Goal: Task Accomplishment & Management: Manage account settings

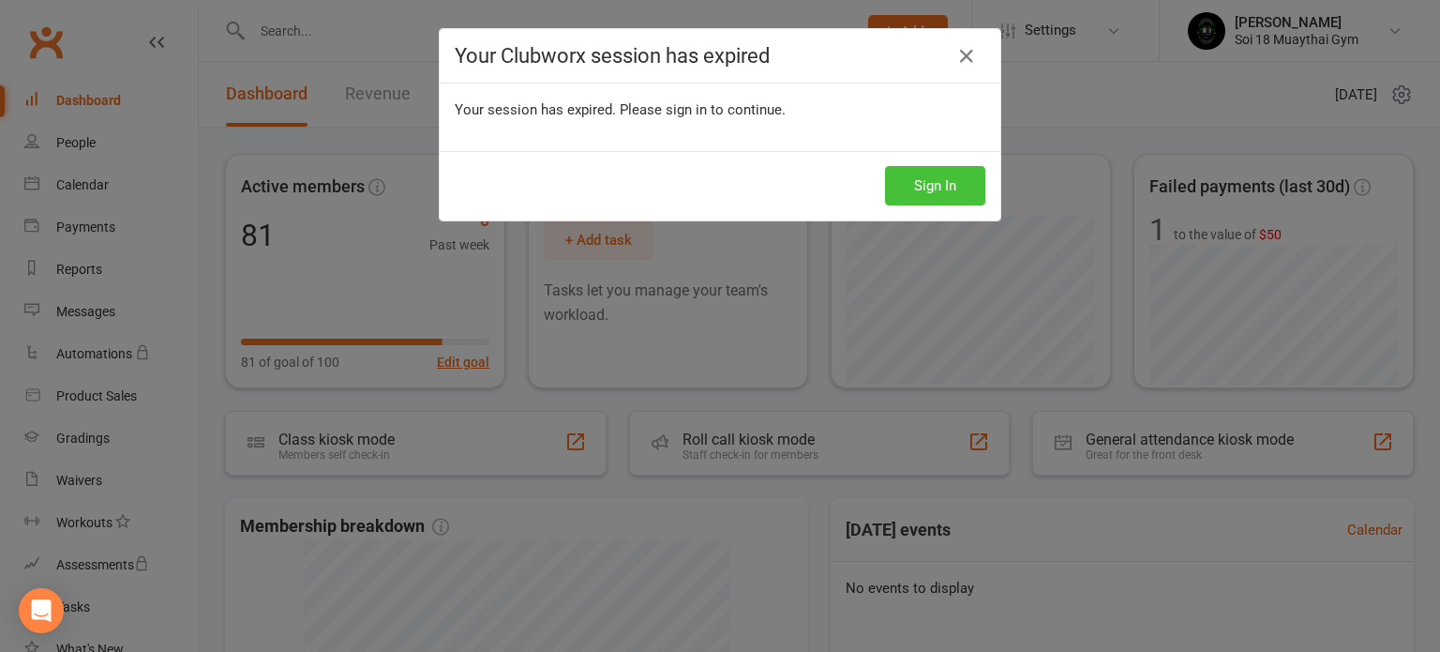
click at [925, 191] on button "Sign In" at bounding box center [935, 185] width 100 height 39
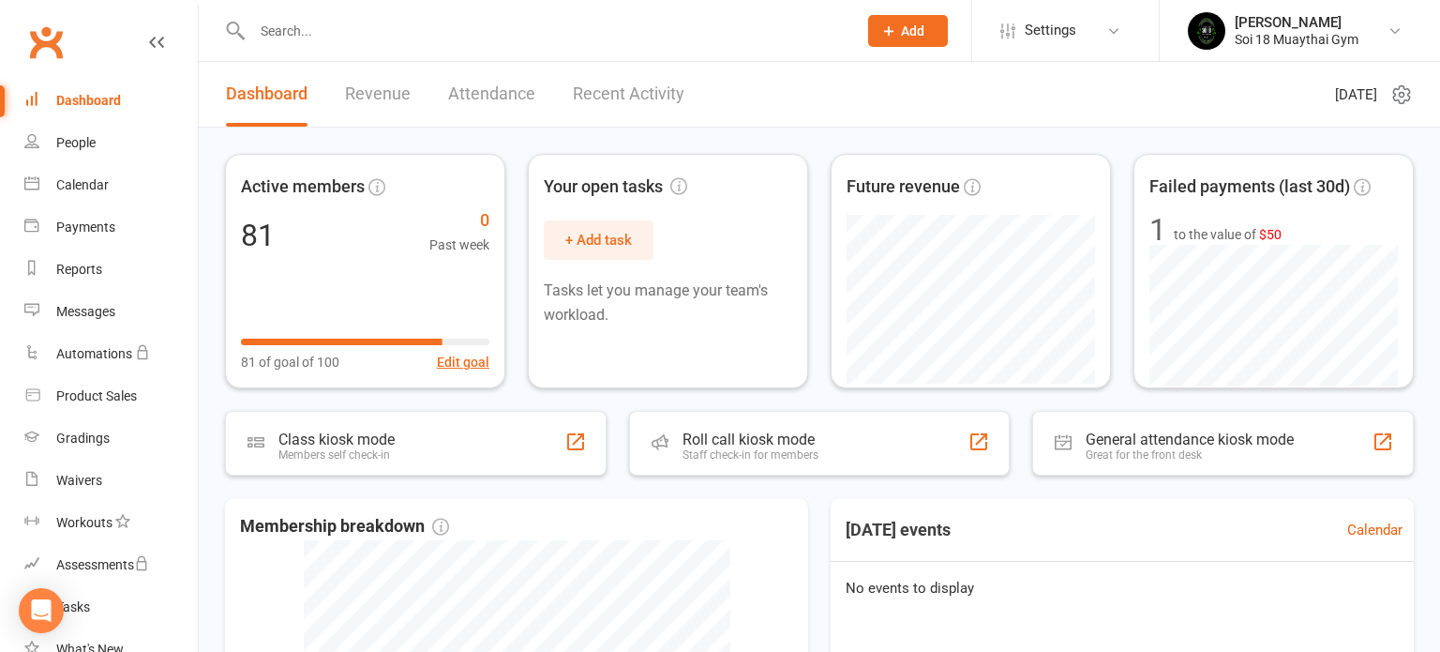
click at [604, 105] on link "Recent Activity" at bounding box center [629, 94] width 112 height 65
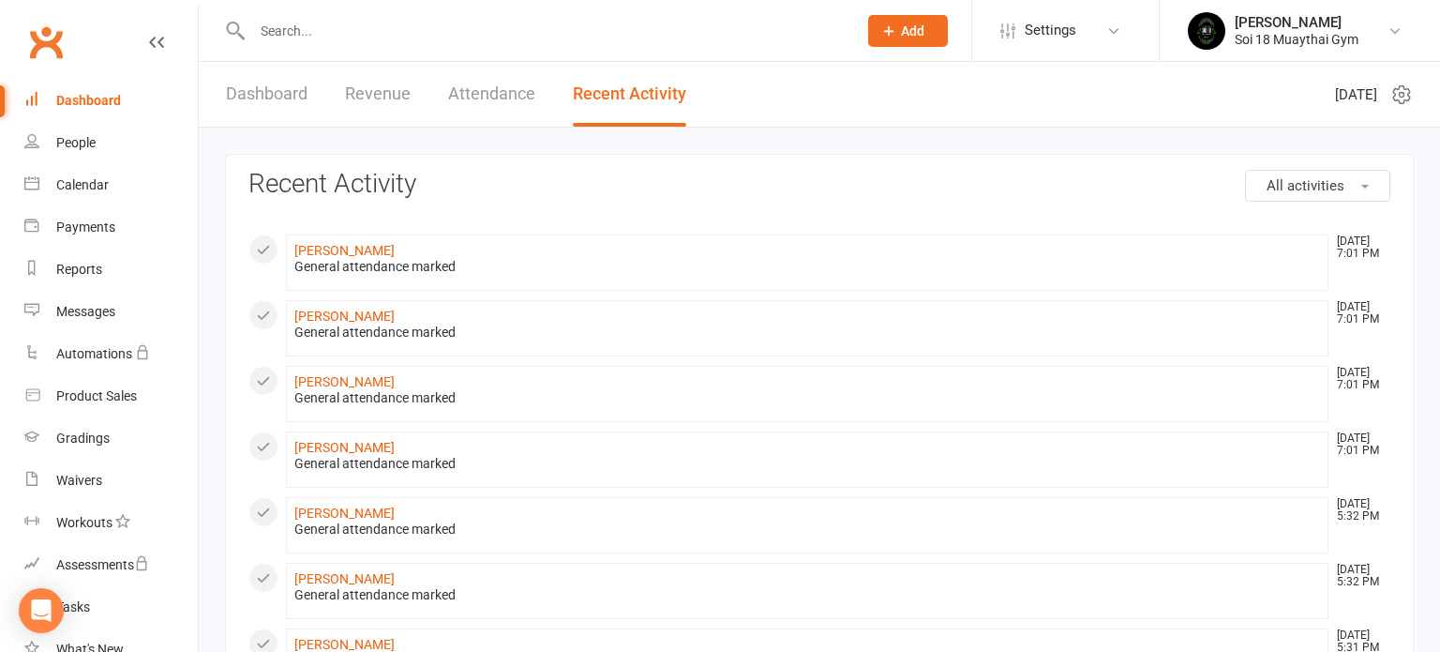
click at [290, 92] on link "Dashboard" at bounding box center [267, 94] width 82 height 65
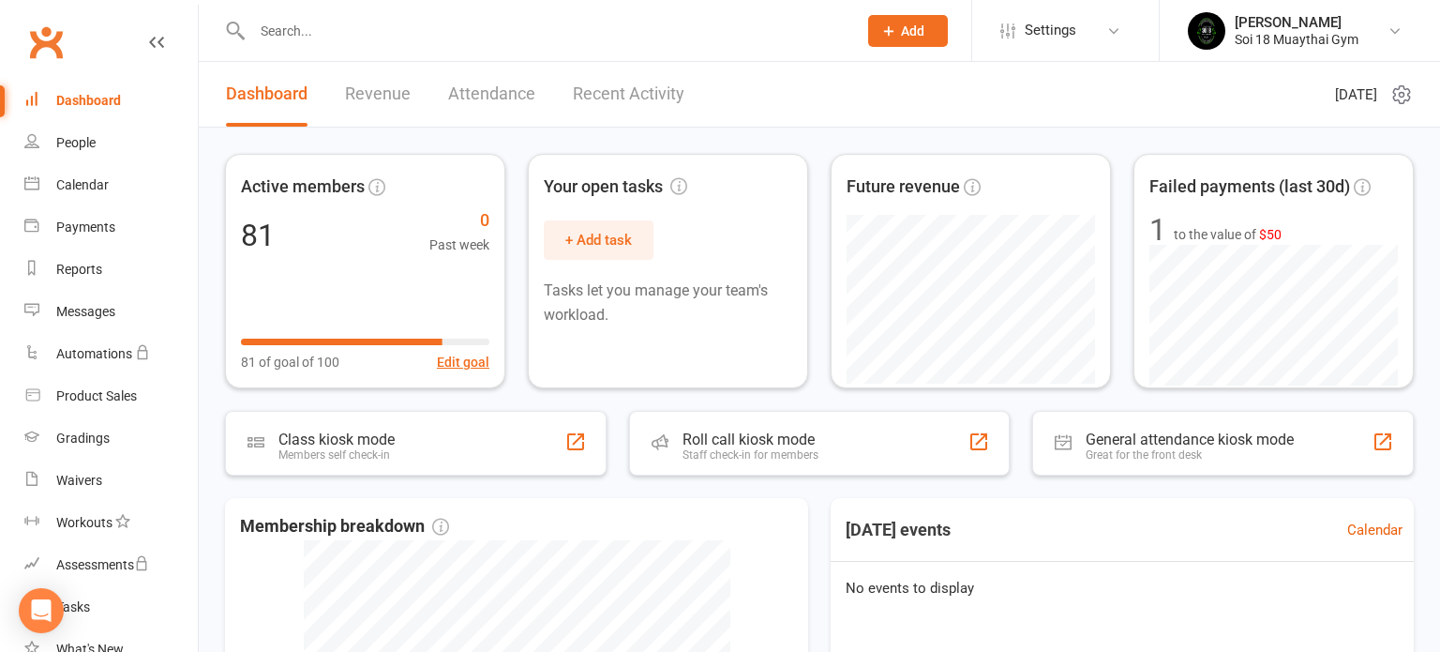
click at [642, 100] on link "Recent Activity" at bounding box center [629, 94] width 112 height 65
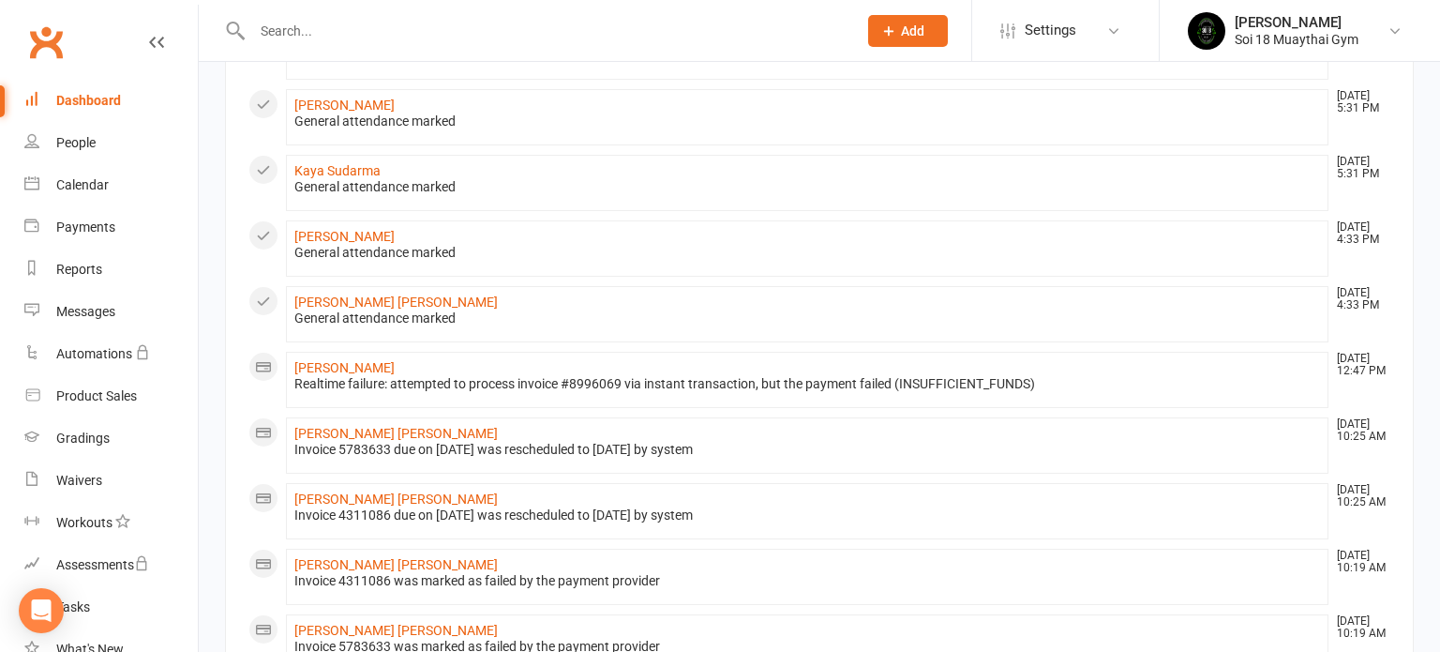
scroll to position [872, 0]
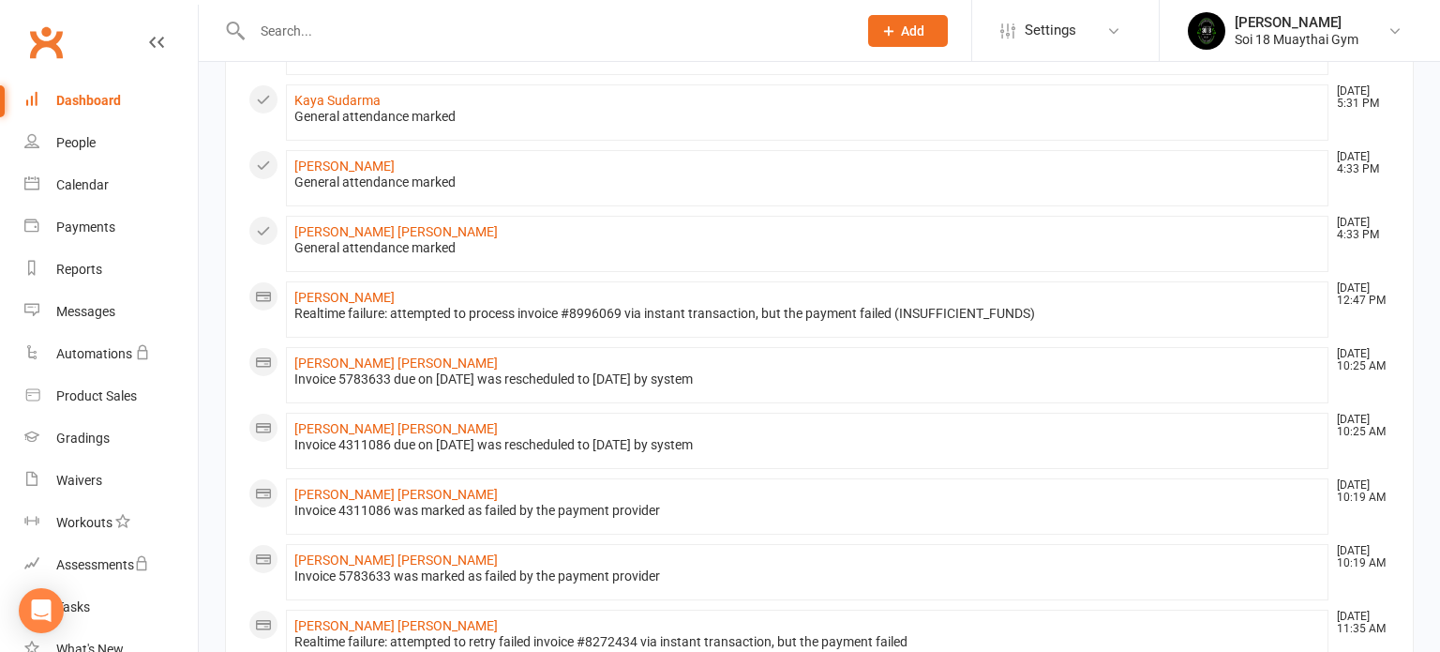
click at [92, 102] on div "Dashboard" at bounding box center [88, 100] width 65 height 15
click at [80, 106] on div "Dashboard" at bounding box center [88, 100] width 65 height 15
click at [161, 40] on icon at bounding box center [156, 42] width 15 height 15
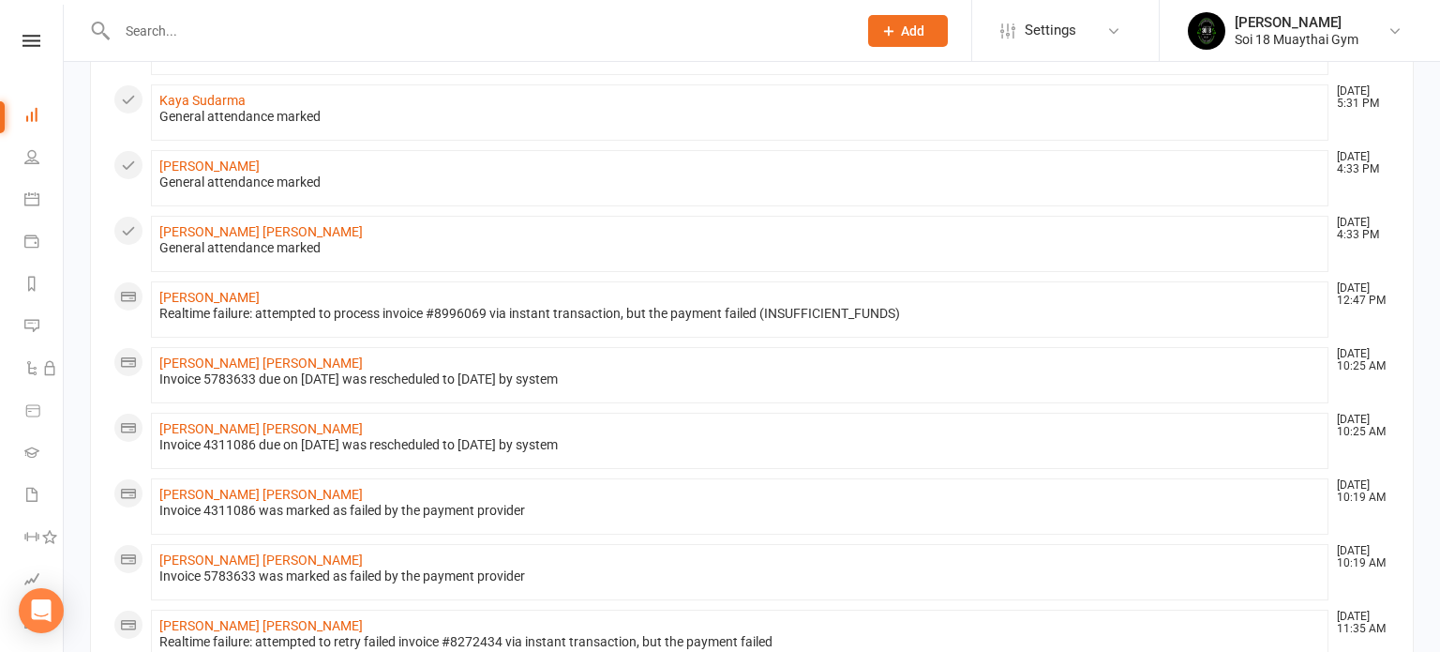
click at [38, 39] on icon at bounding box center [32, 41] width 18 height 12
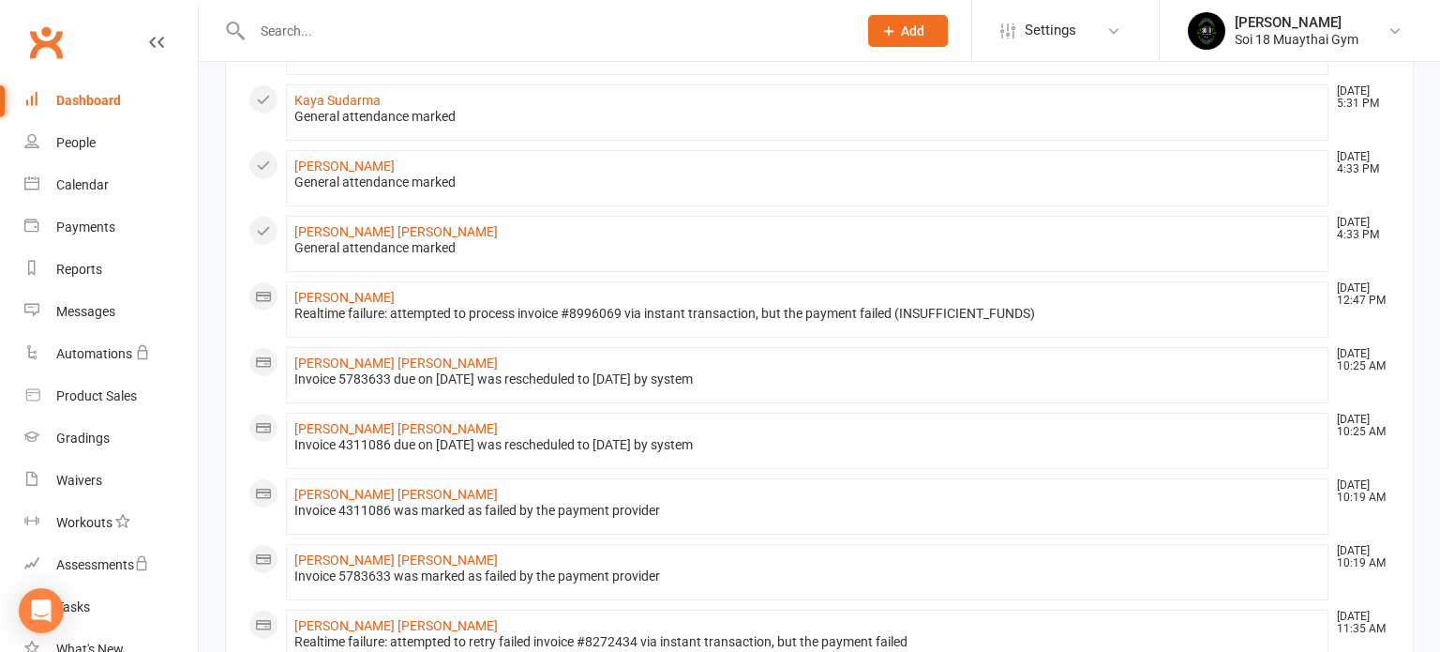
click at [76, 98] on div "Dashboard" at bounding box center [88, 100] width 65 height 15
click at [274, 27] on input "text" at bounding box center [545, 31] width 597 height 26
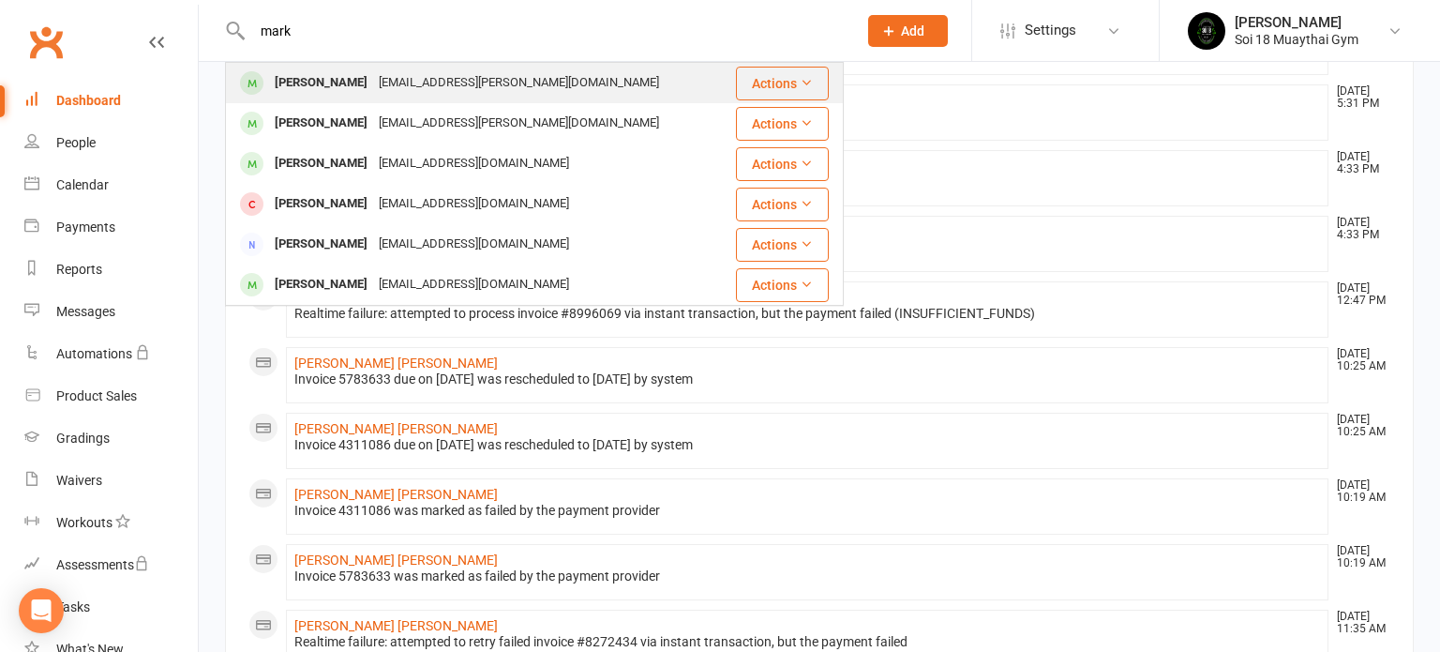
type input "mark"
click at [328, 83] on div "[PERSON_NAME]" at bounding box center [321, 82] width 104 height 27
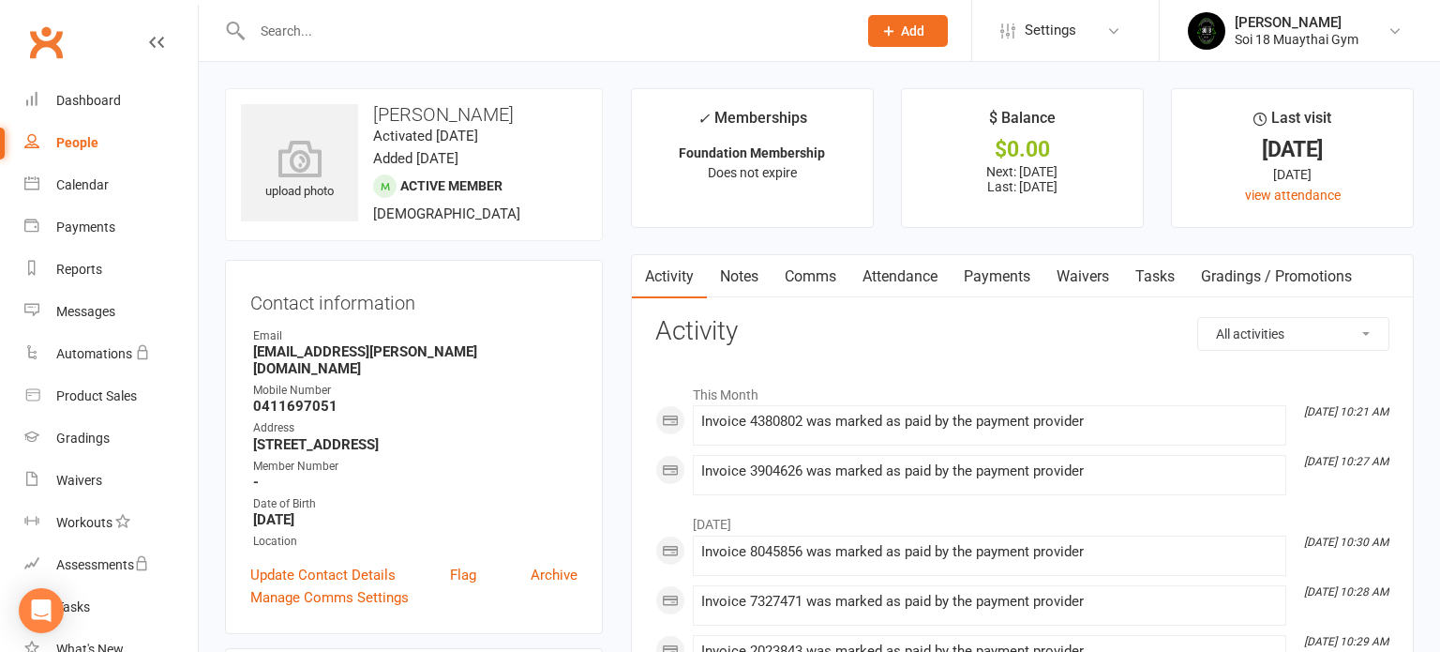
click at [999, 274] on link "Payments" at bounding box center [997, 276] width 93 height 43
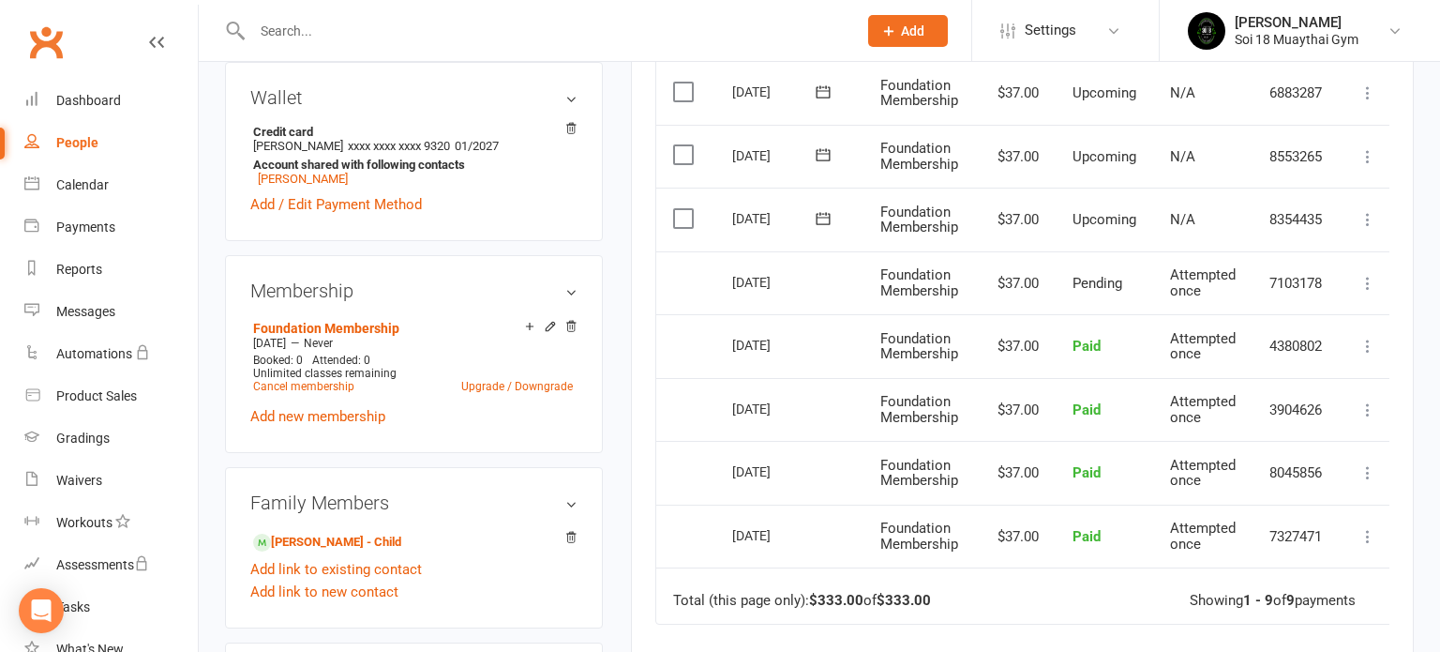
scroll to position [527, 0]
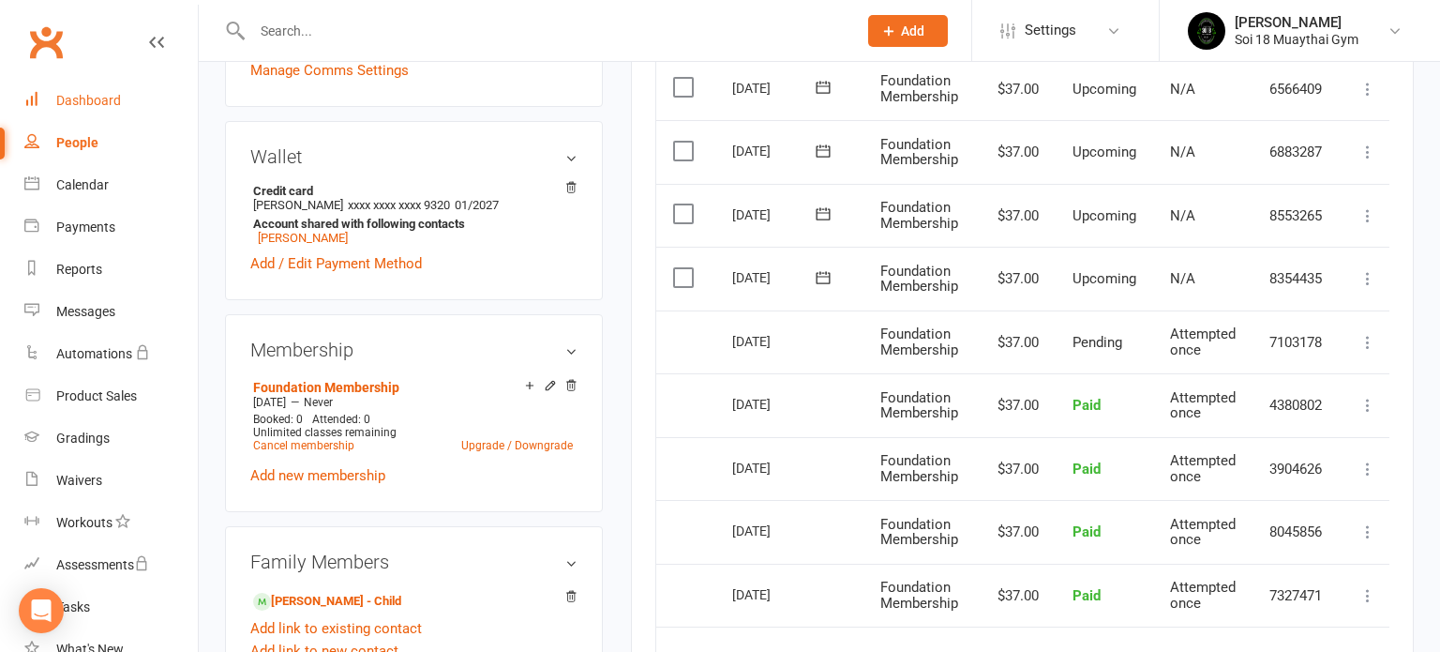
click at [76, 97] on div "Dashboard" at bounding box center [88, 100] width 65 height 15
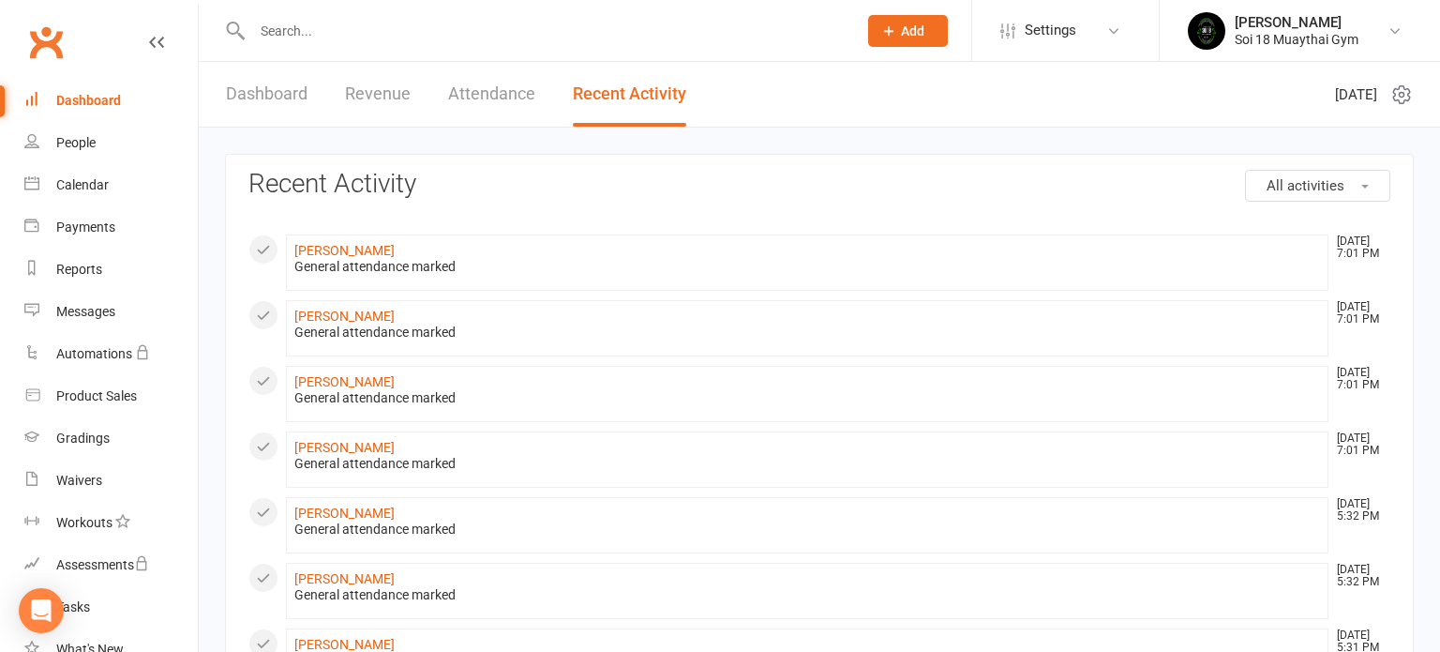
click at [255, 92] on link "Dashboard" at bounding box center [267, 94] width 82 height 65
